Goal: Task Accomplishment & Management: Manage account settings

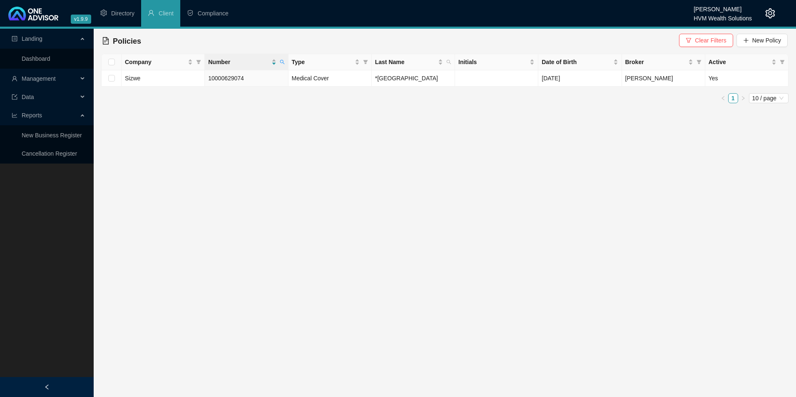
click at [729, 20] on div "HVM Wealth Solutions" at bounding box center [723, 15] width 58 height 9
click at [774, 11] on icon "setting" at bounding box center [770, 13] width 10 height 10
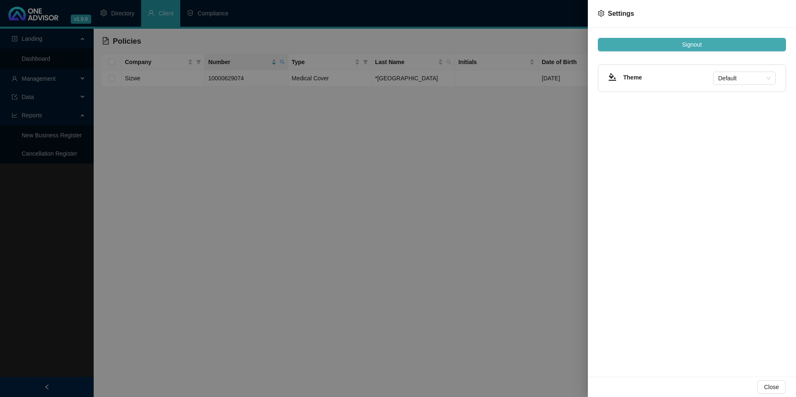
click at [732, 45] on button "Signout" at bounding box center [692, 44] width 188 height 13
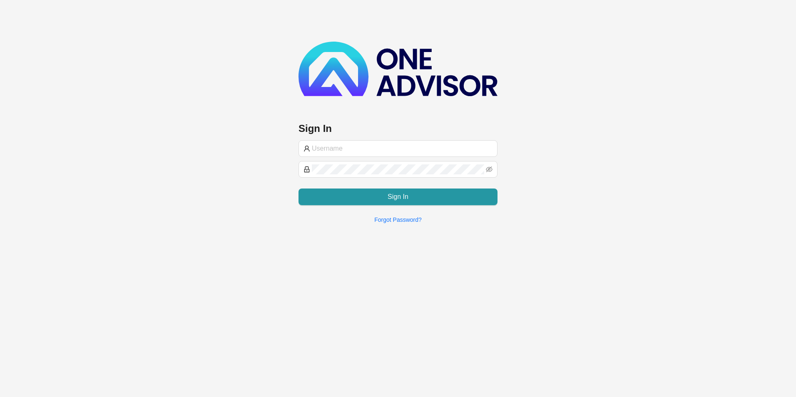
type input "[PERSON_NAME]@hvmws"
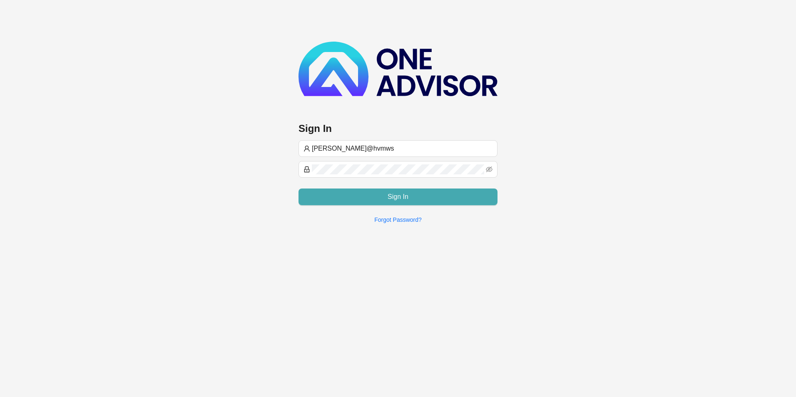
click at [361, 198] on button "Sign In" at bounding box center [398, 197] width 199 height 17
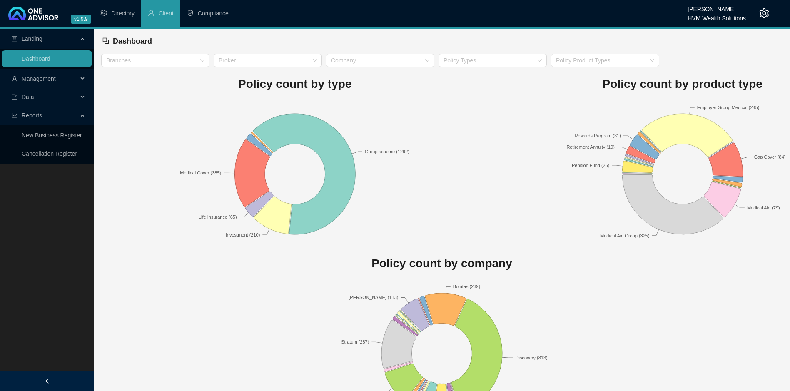
drag, startPoint x: 749, startPoint y: 0, endPoint x: 505, endPoint y: 9, distance: 244.1
click at [505, 9] on ul "Directory Client Compliance" at bounding box center [391, 13] width 594 height 27
click at [758, 14] on div at bounding box center [757, 13] width 23 height 27
click at [764, 10] on icon "setting" at bounding box center [764, 13] width 10 height 10
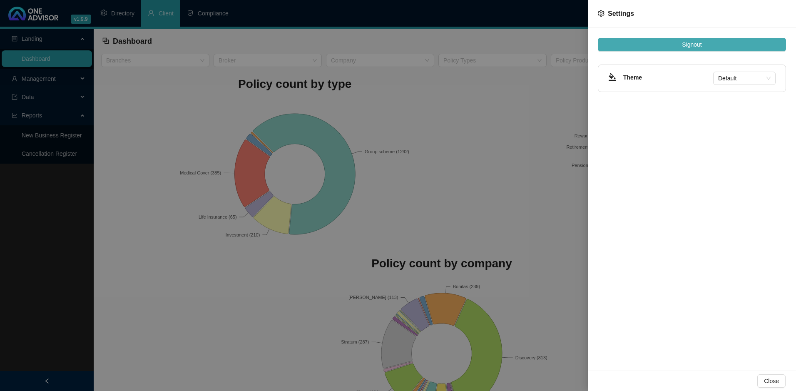
click at [693, 48] on span "Signout" at bounding box center [692, 44] width 20 height 9
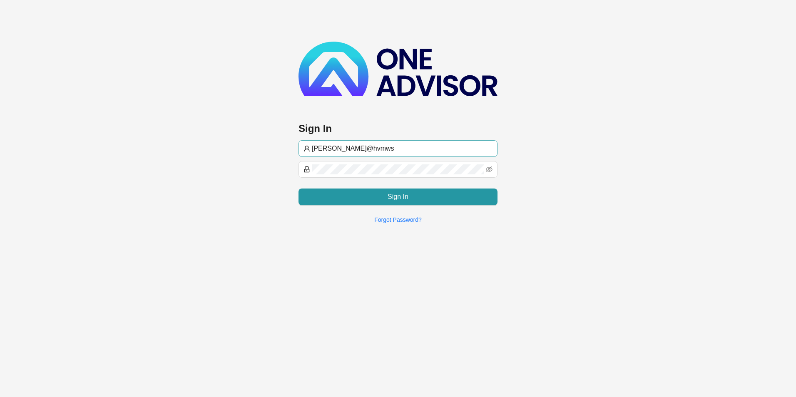
click at [347, 152] on input "[PERSON_NAME]@hvmws" at bounding box center [402, 149] width 181 height 10
type input "[EMAIL_ADDRESS][DOMAIN_NAME]"
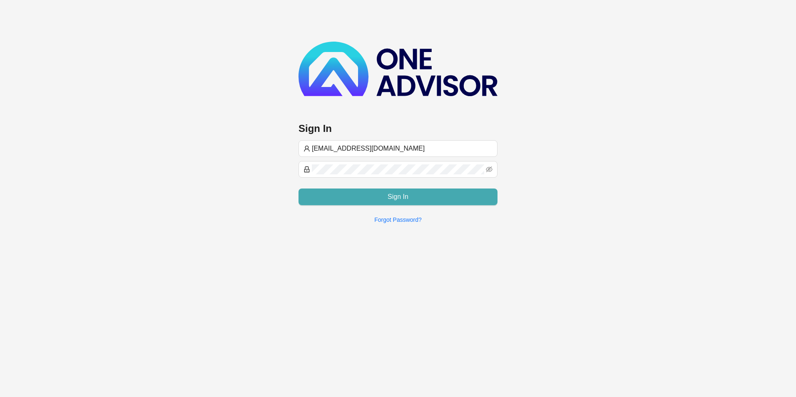
click at [387, 198] on button "Sign In" at bounding box center [398, 197] width 199 height 17
